Goal: Task Accomplishment & Management: Manage account settings

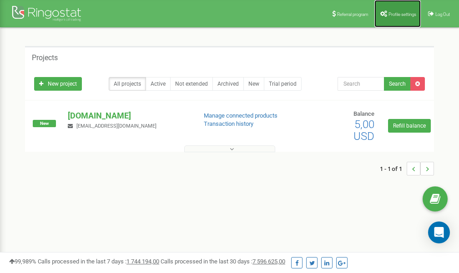
click at [390, 12] on span "Profile settings" at bounding box center [403, 14] width 28 height 5
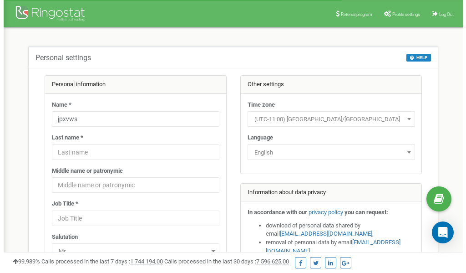
scroll to position [46, 0]
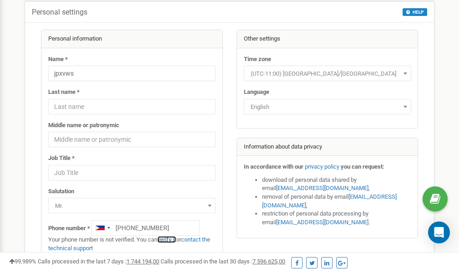
click at [169, 239] on link "verify it" at bounding box center [166, 239] width 19 height 7
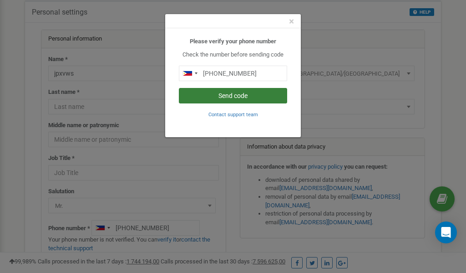
click at [237, 97] on button "Send code" at bounding box center [233, 95] width 108 height 15
